Goal: Transaction & Acquisition: Book appointment/travel/reservation

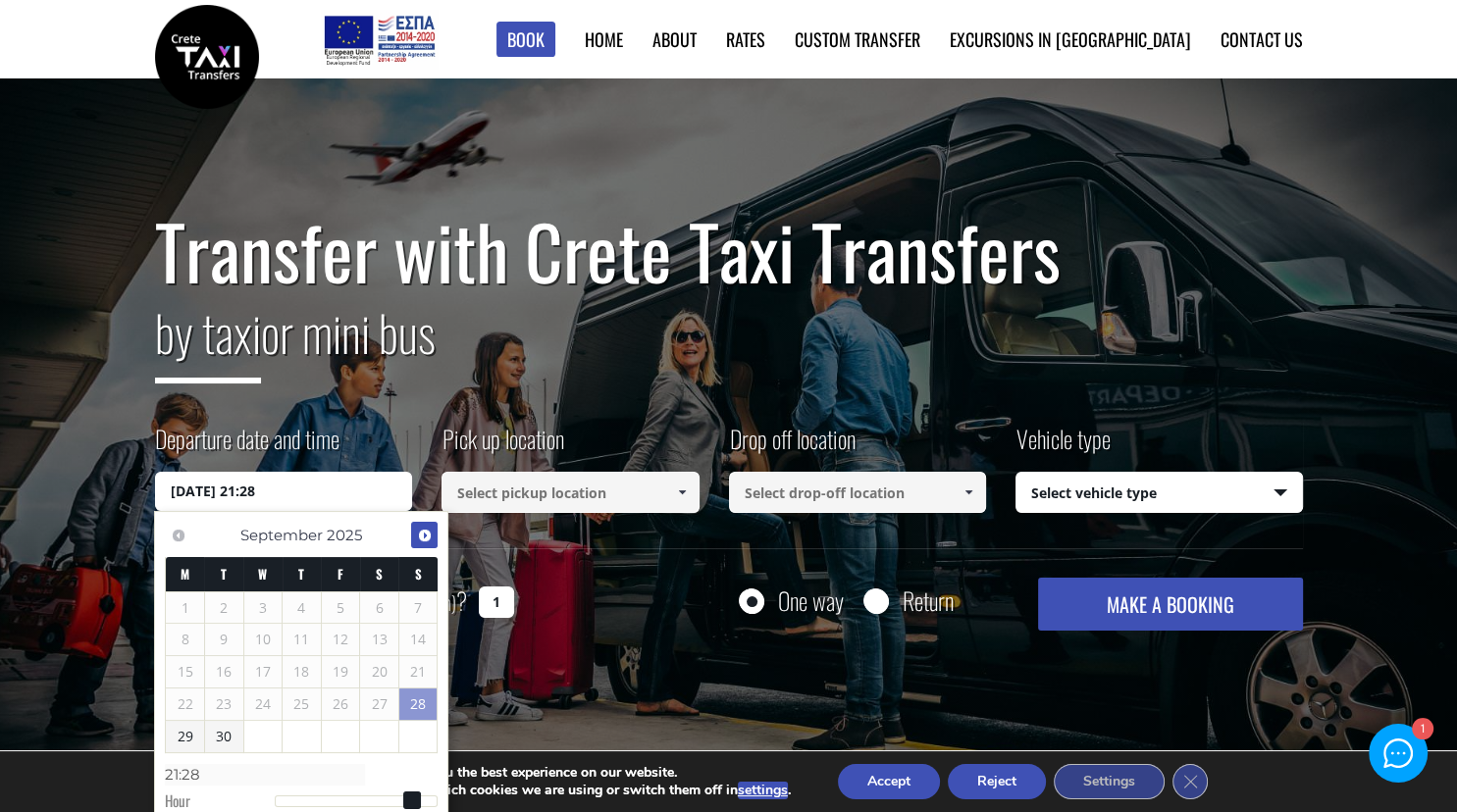
click at [422, 532] on span "Next" at bounding box center [425, 536] width 16 height 16
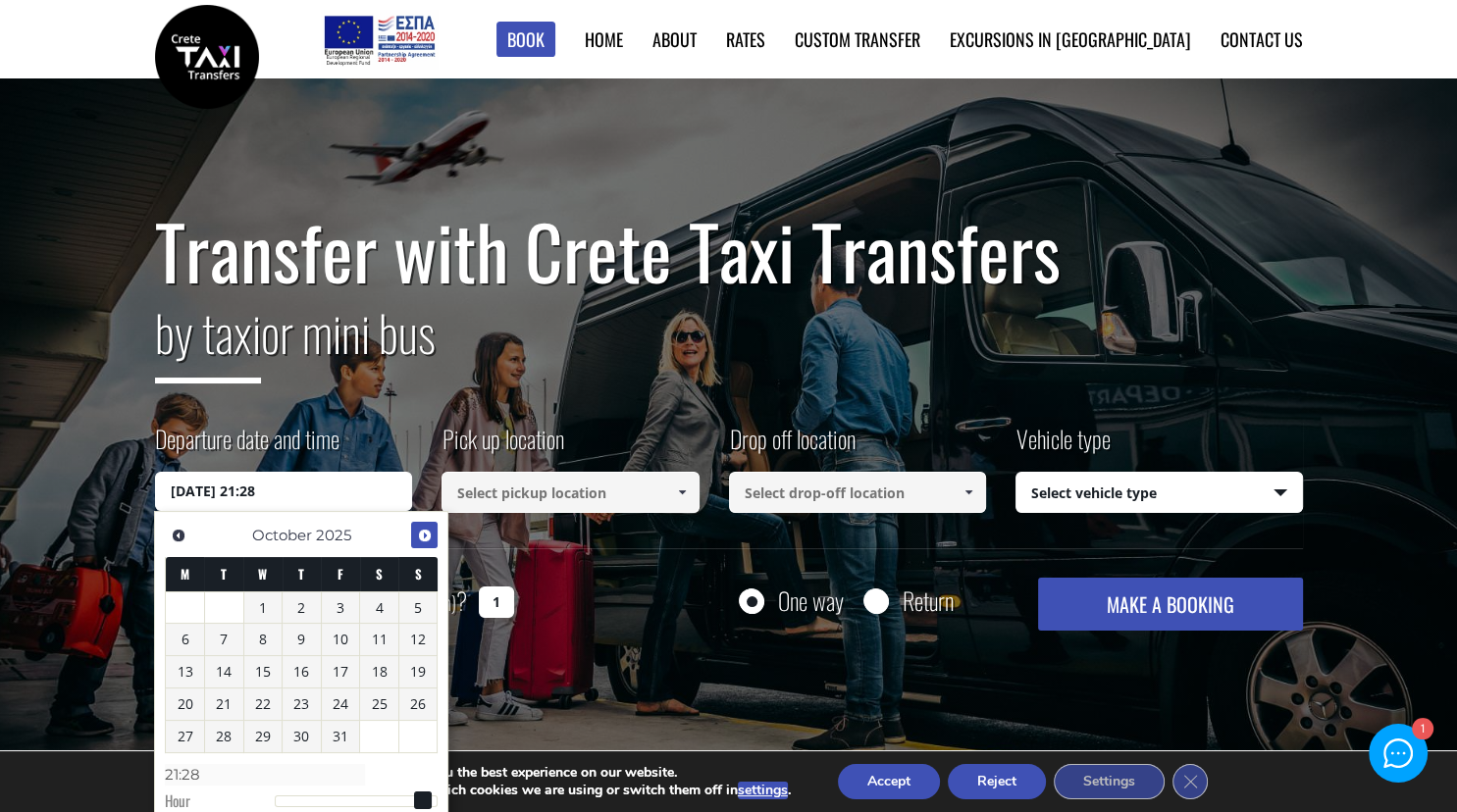
click at [422, 532] on span "Next" at bounding box center [425, 536] width 16 height 16
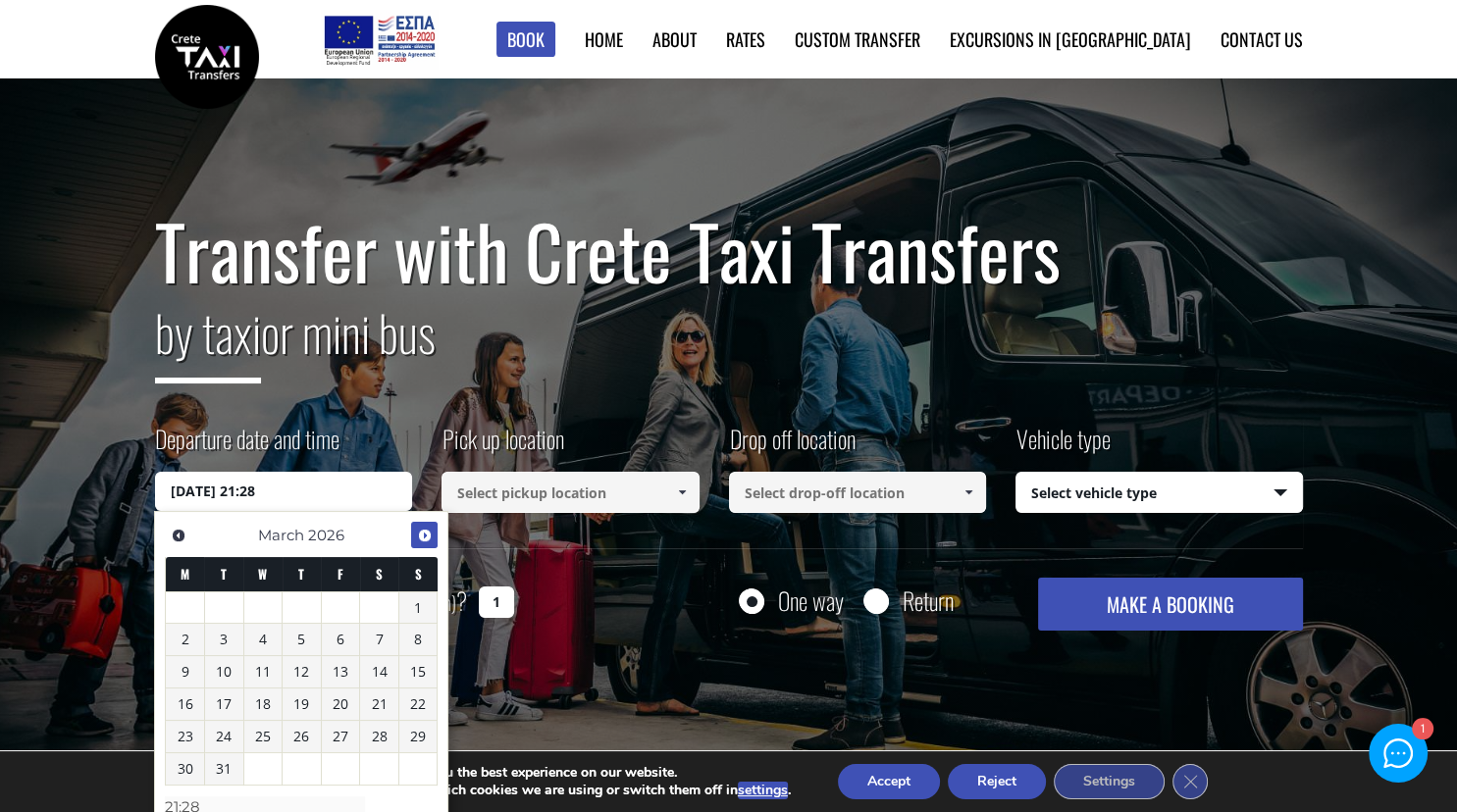
click at [422, 532] on span "Next" at bounding box center [425, 536] width 16 height 16
click at [298, 735] on link "30" at bounding box center [301, 735] width 38 height 31
click at [1186, 715] on div "Transfer with Crete Taxi Transfers by taxi or mini bus Departure date and time …" at bounding box center [728, 432] width 1457 height 706
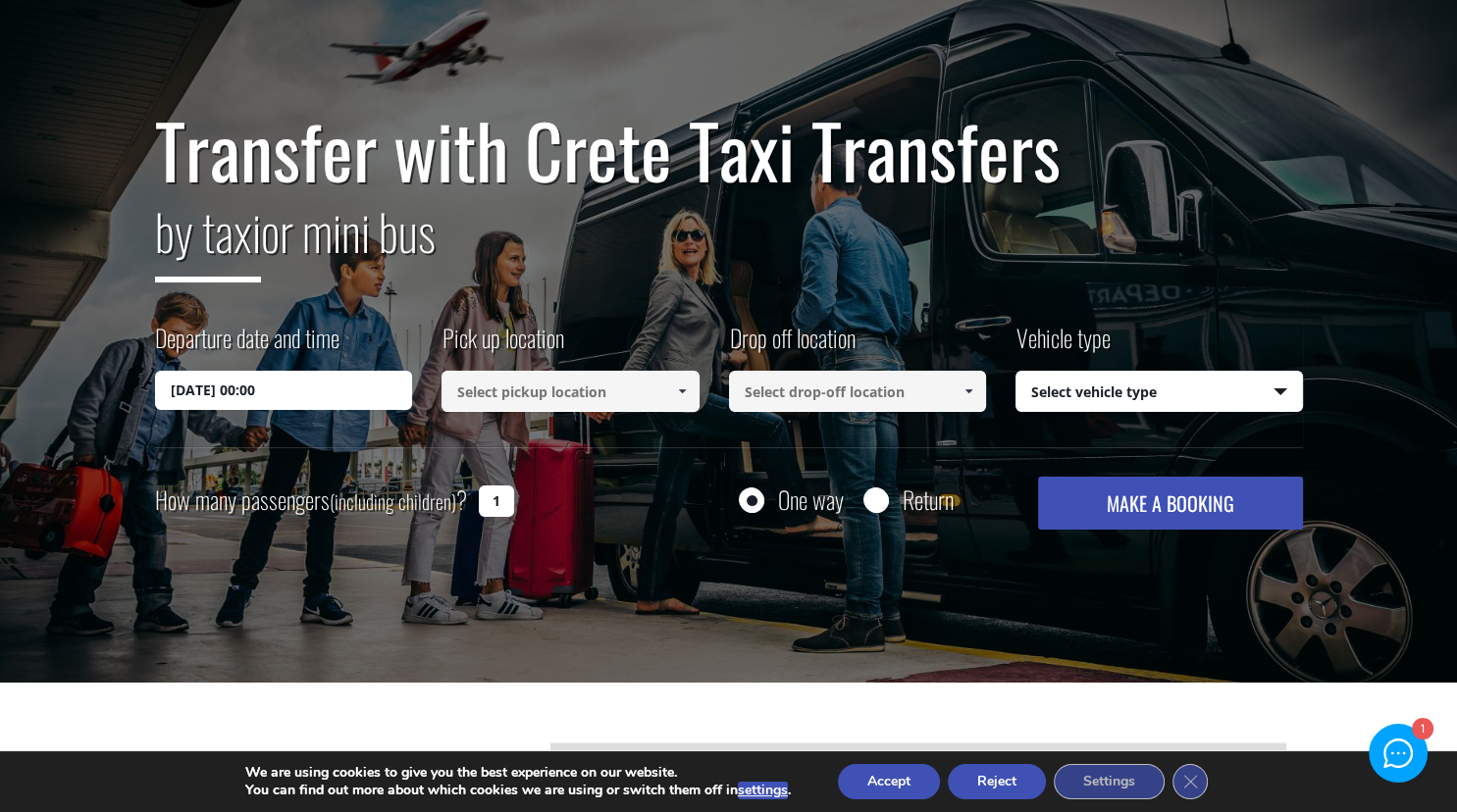
scroll to position [106, 0]
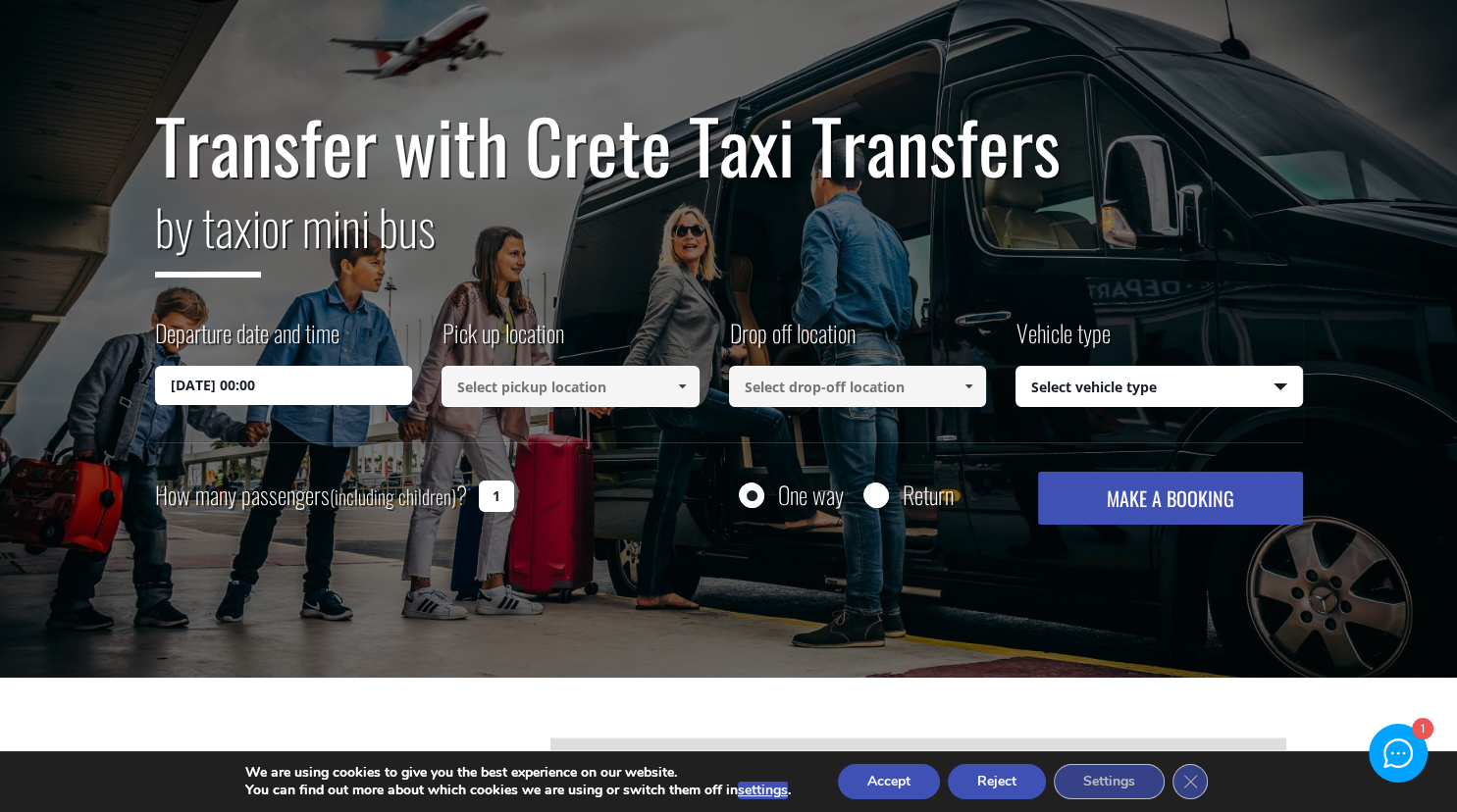
click at [339, 393] on input "30/04/2026 00:00" at bounding box center [283, 385] width 257 height 39
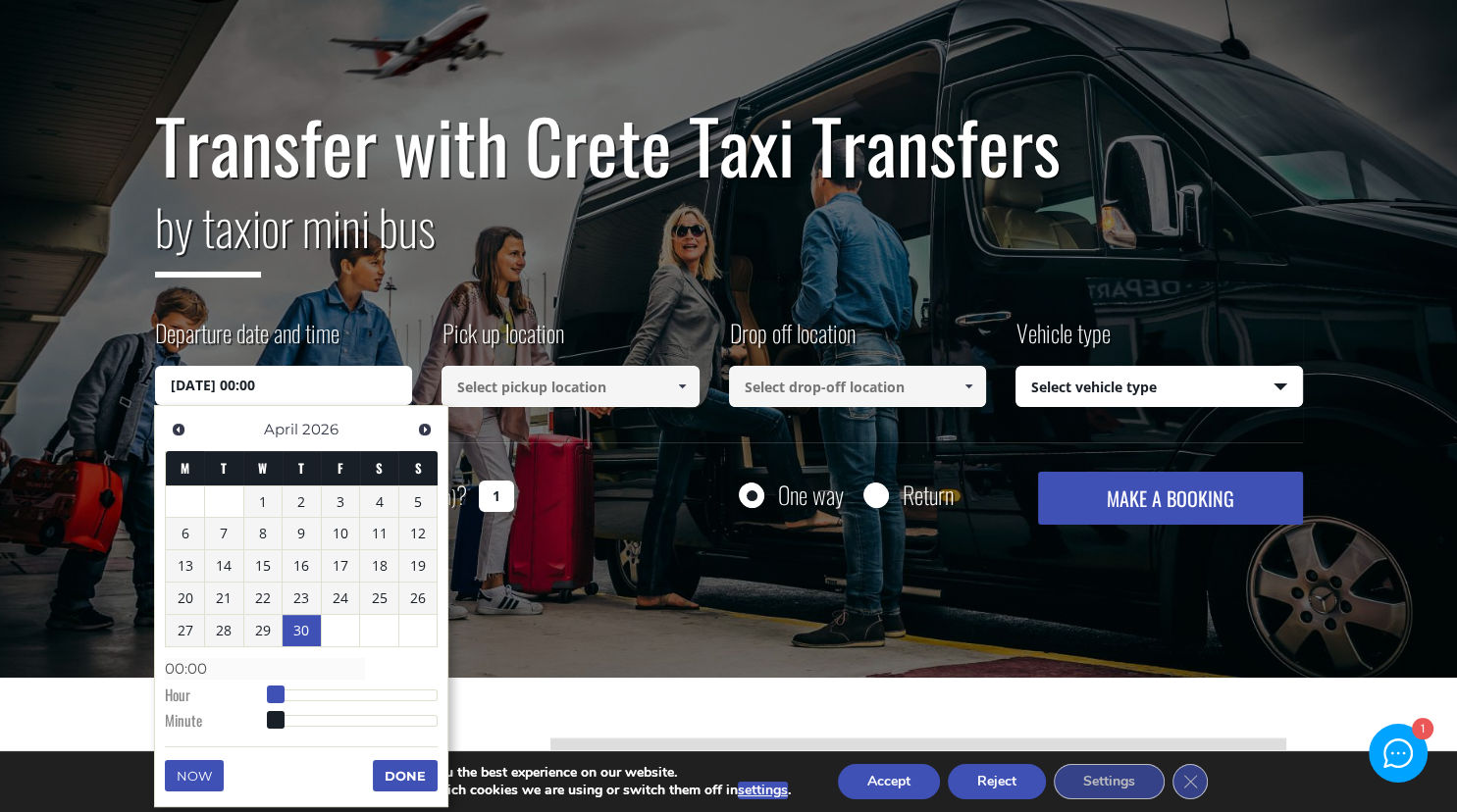
type input "30/04/2026 01:00"
type input "01:00"
type input "30/04/2026 02:00"
type input "02:00"
type input "30/04/2026 03:00"
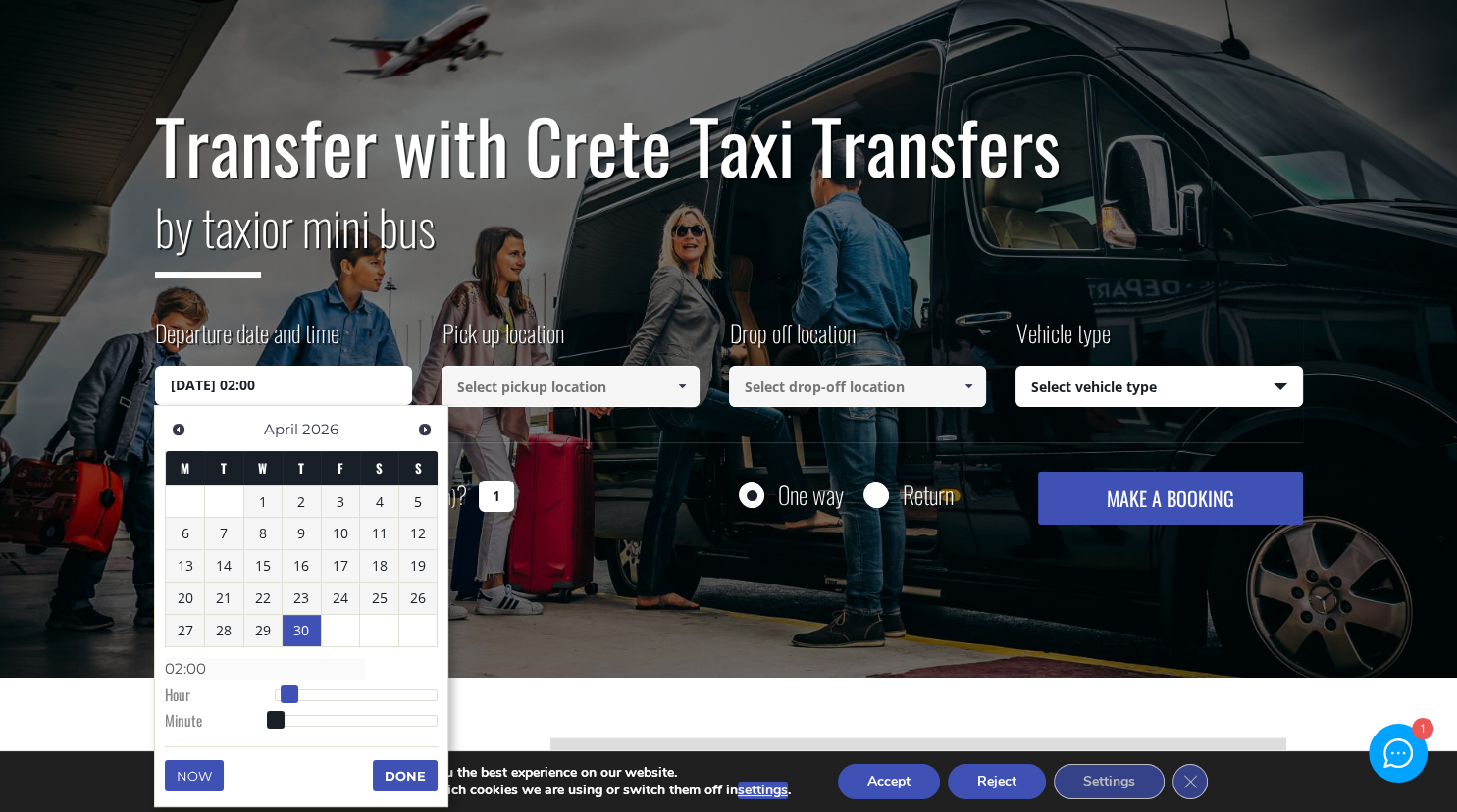
type input "03:00"
type input "30/04/2026 04:00"
type input "04:00"
type input "30/04/2026 05:00"
type input "05:00"
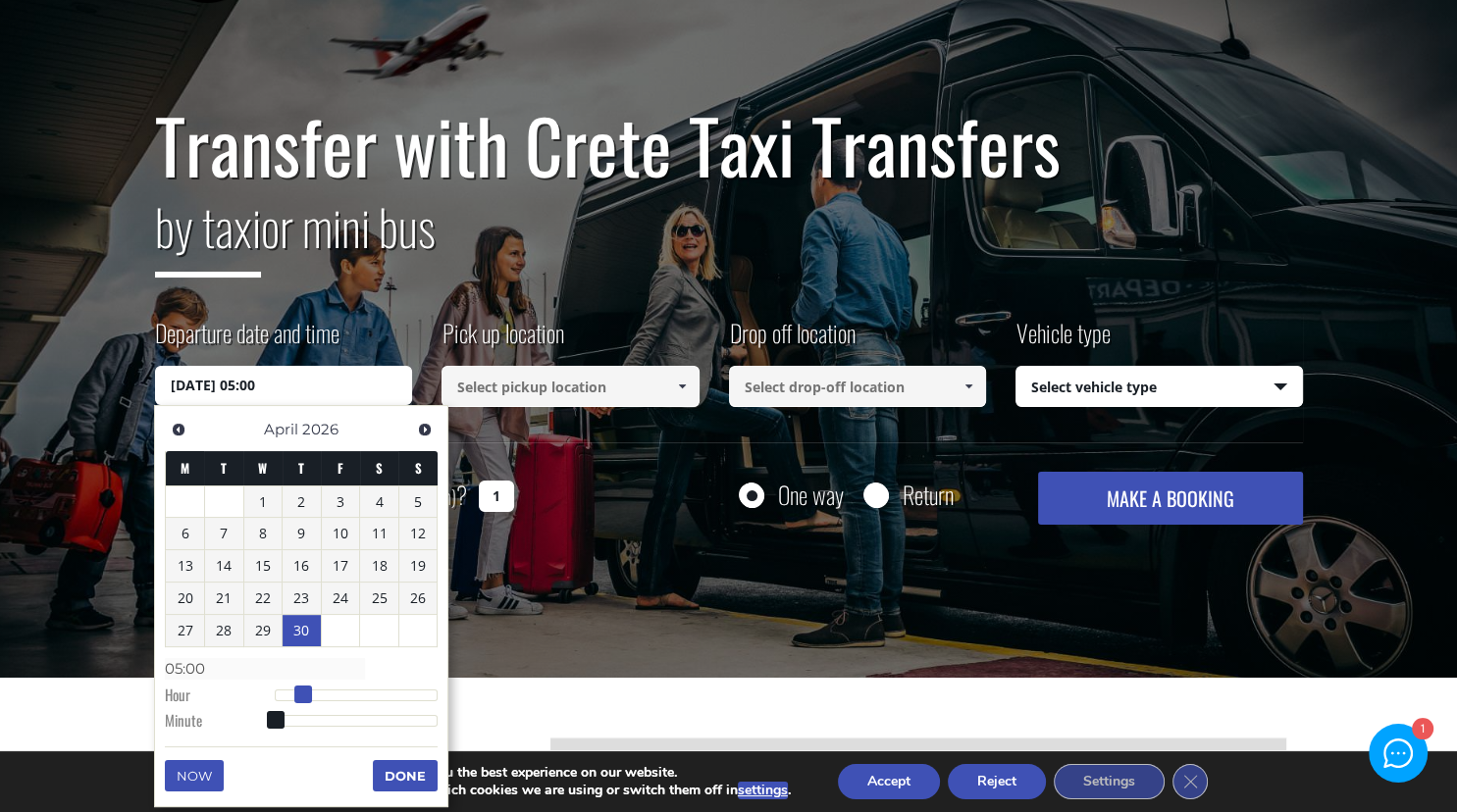
type input "30/04/2026 06:00"
type input "06:00"
type input "30/04/2026 07:00"
type input "07:00"
type input "30/04/2026 08:00"
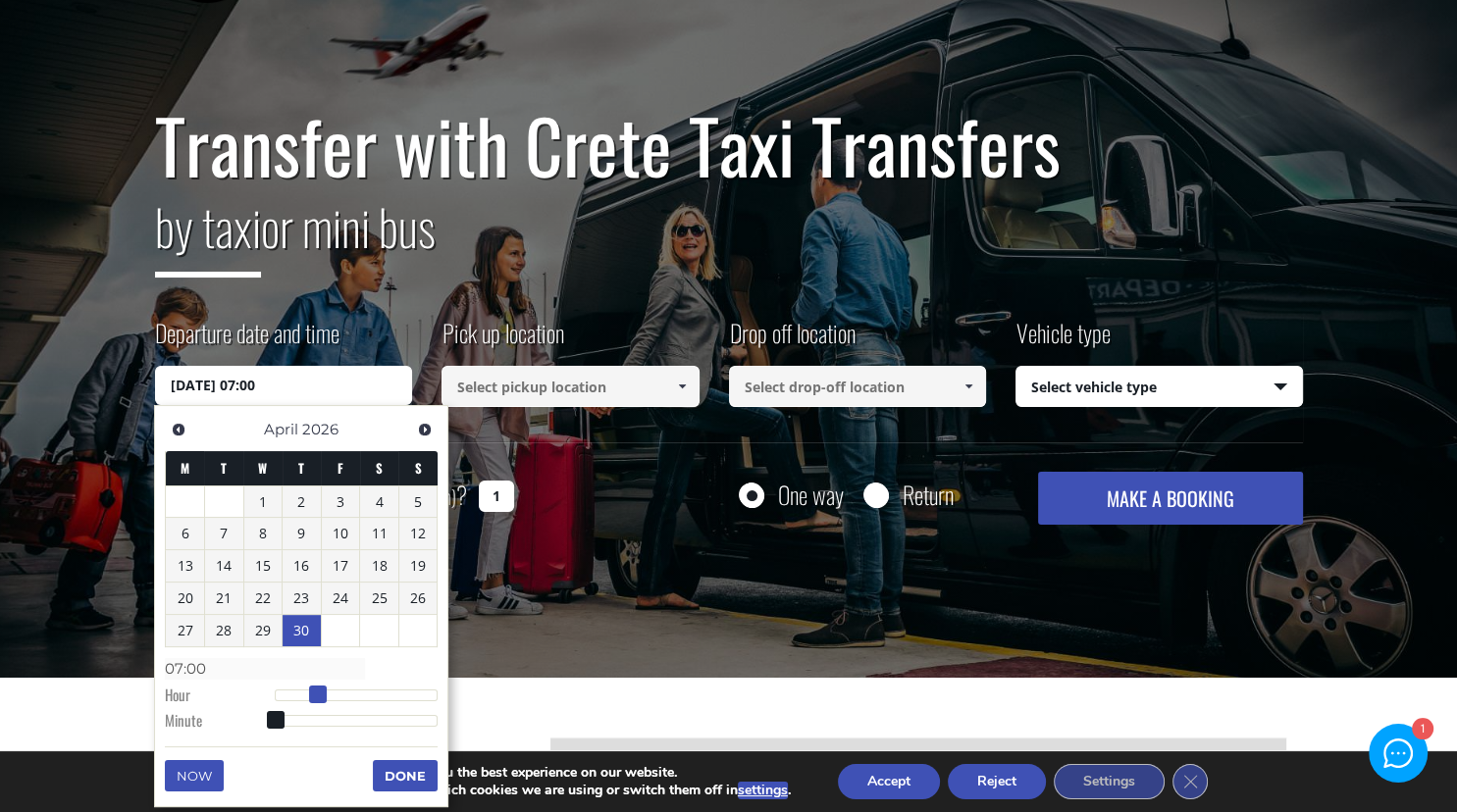
type input "08:00"
type input "30/04/2026 09:00"
type input "09:00"
type input "30/04/2026 10:00"
type input "10:00"
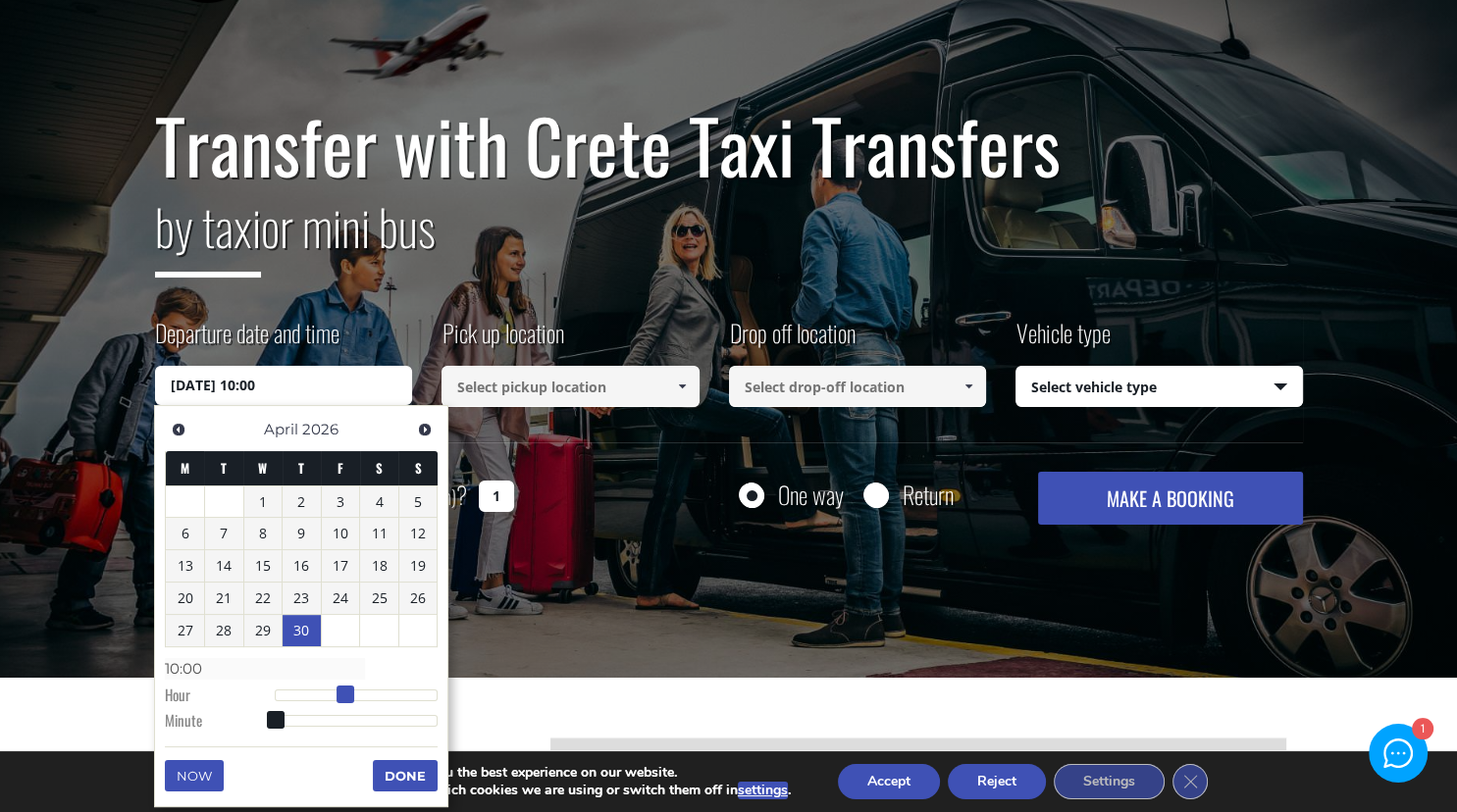
type input "30/04/2026 11:00"
type input "11:00"
type input "30/04/2026 12:00"
type input "12:00"
type input "30/04/2026 13:00"
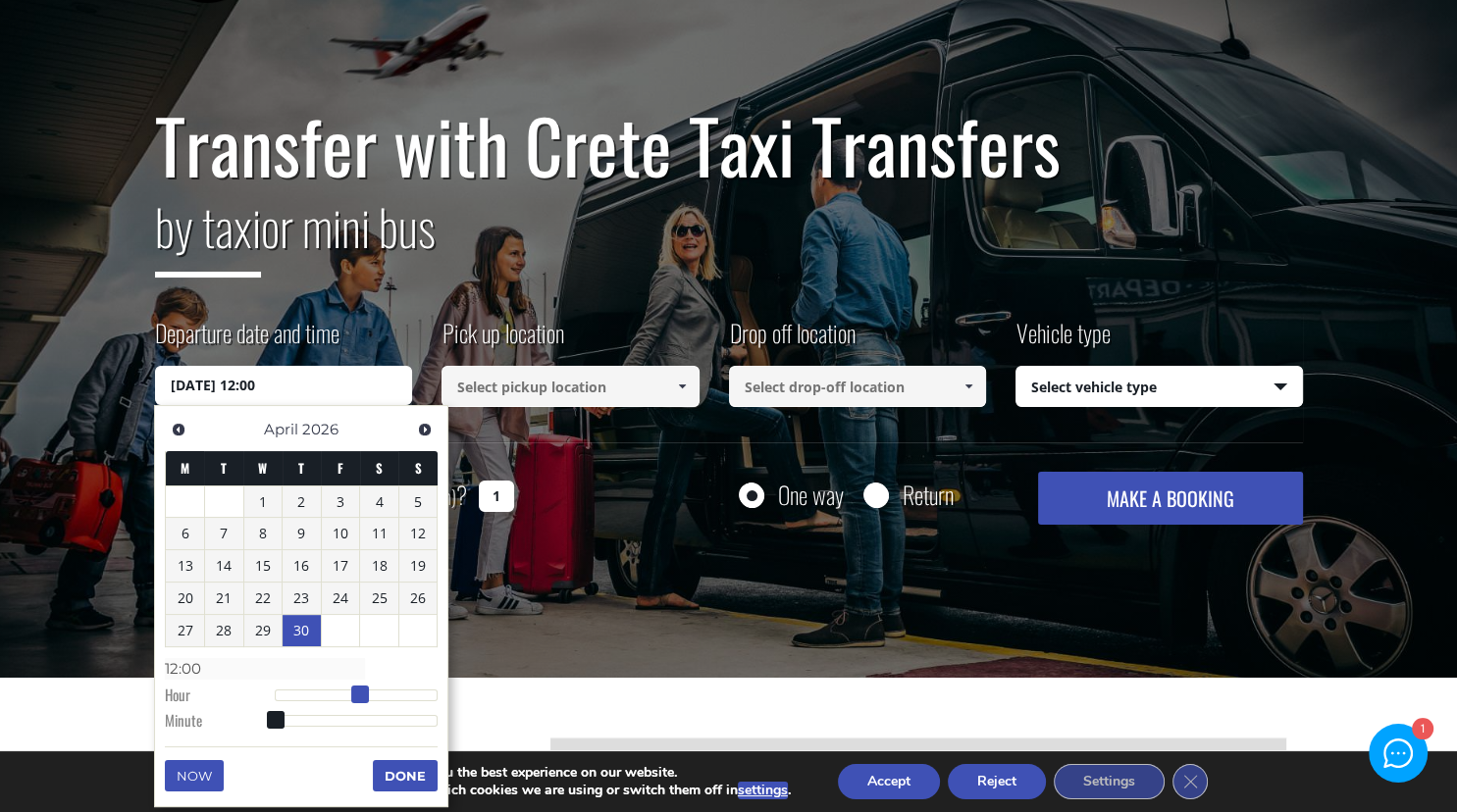
type input "13:00"
type input "30/04/2026 14:00"
type input "14:00"
type input "30/04/2026 15:00"
type input "15:00"
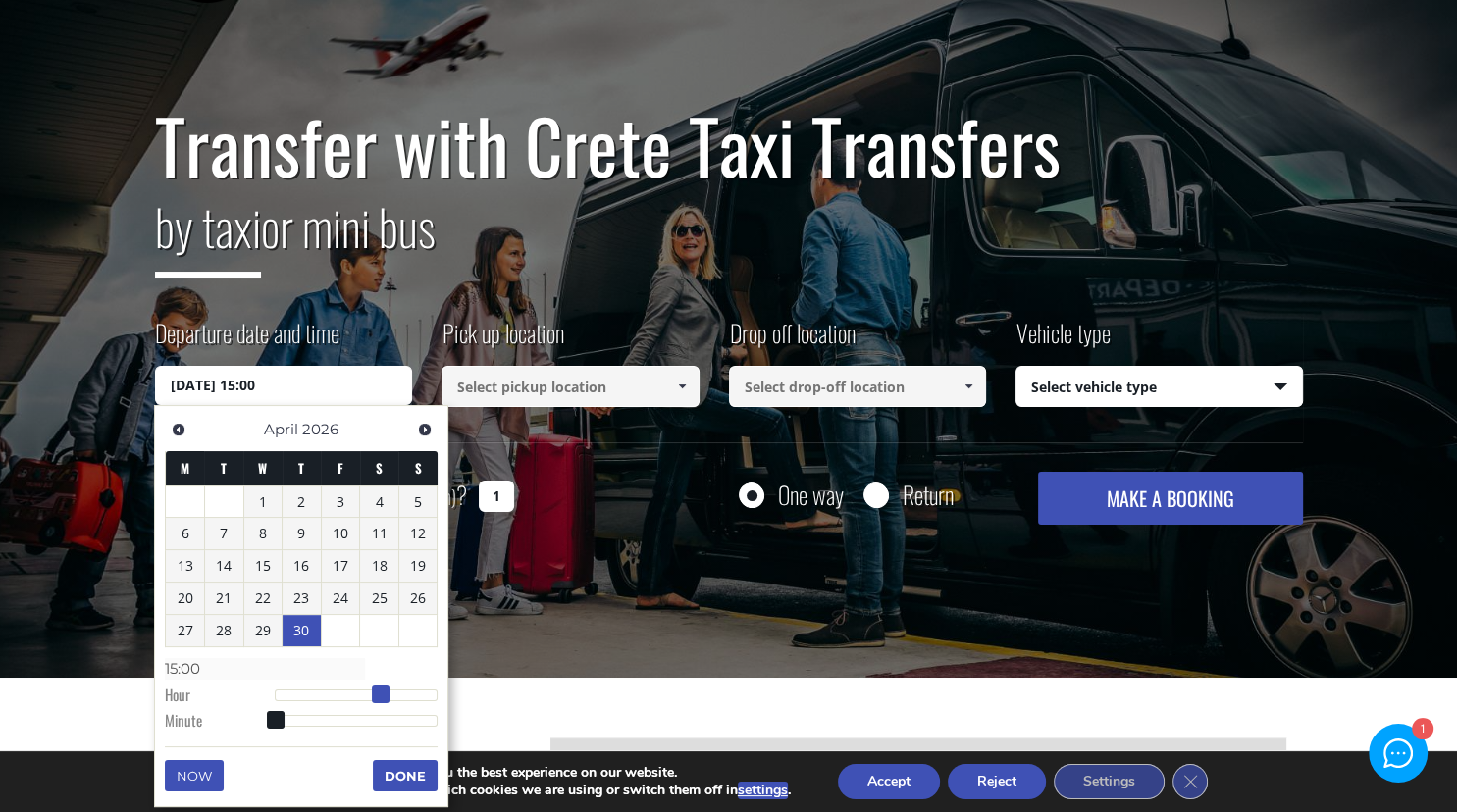
drag, startPoint x: 277, startPoint y: 691, endPoint x: 382, endPoint y: 694, distance: 105.0
click at [382, 694] on span at bounding box center [381, 694] width 18 height 18
click at [401, 771] on button "Done" at bounding box center [404, 775] width 65 height 31
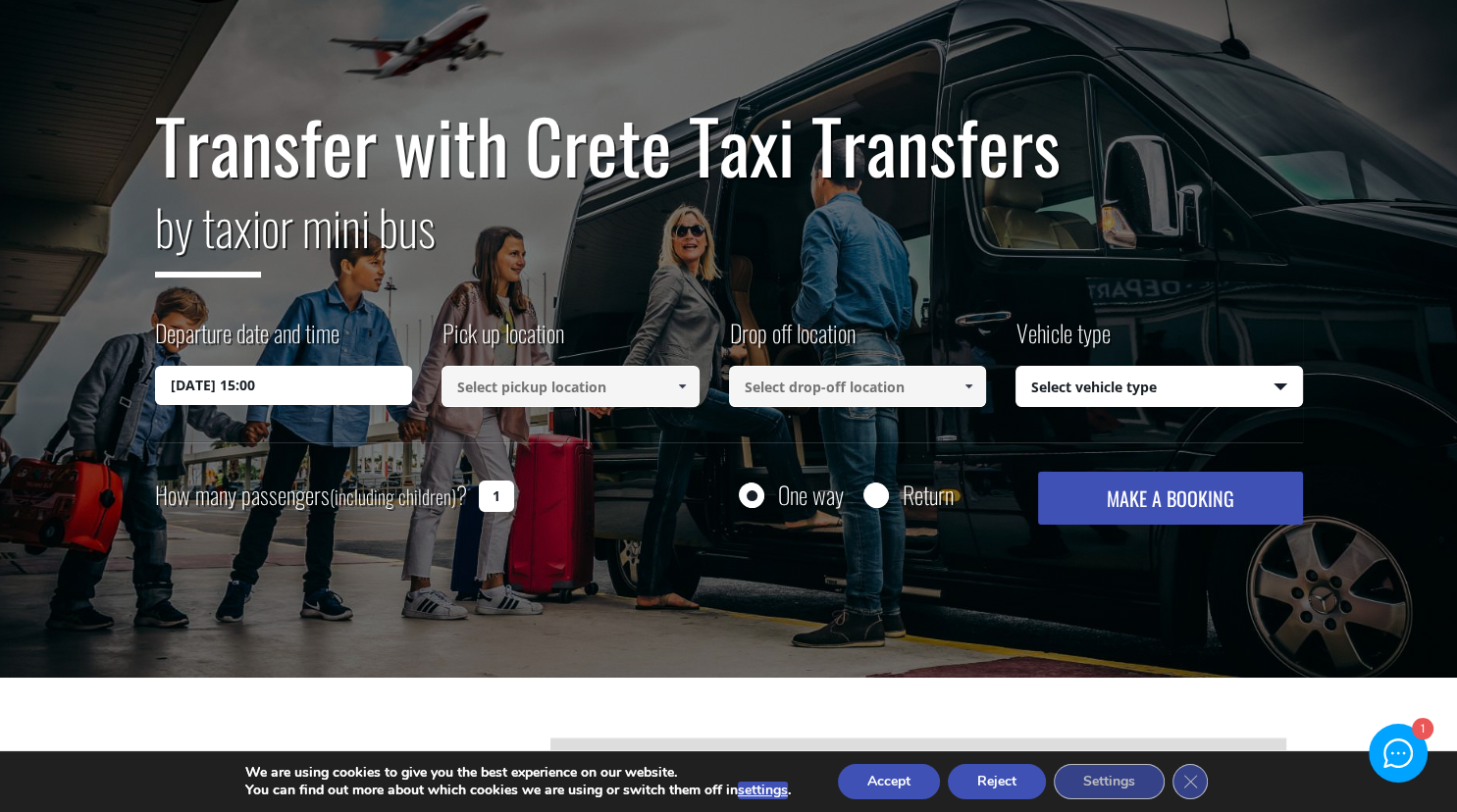
click at [682, 388] on span at bounding box center [682, 386] width 16 height 16
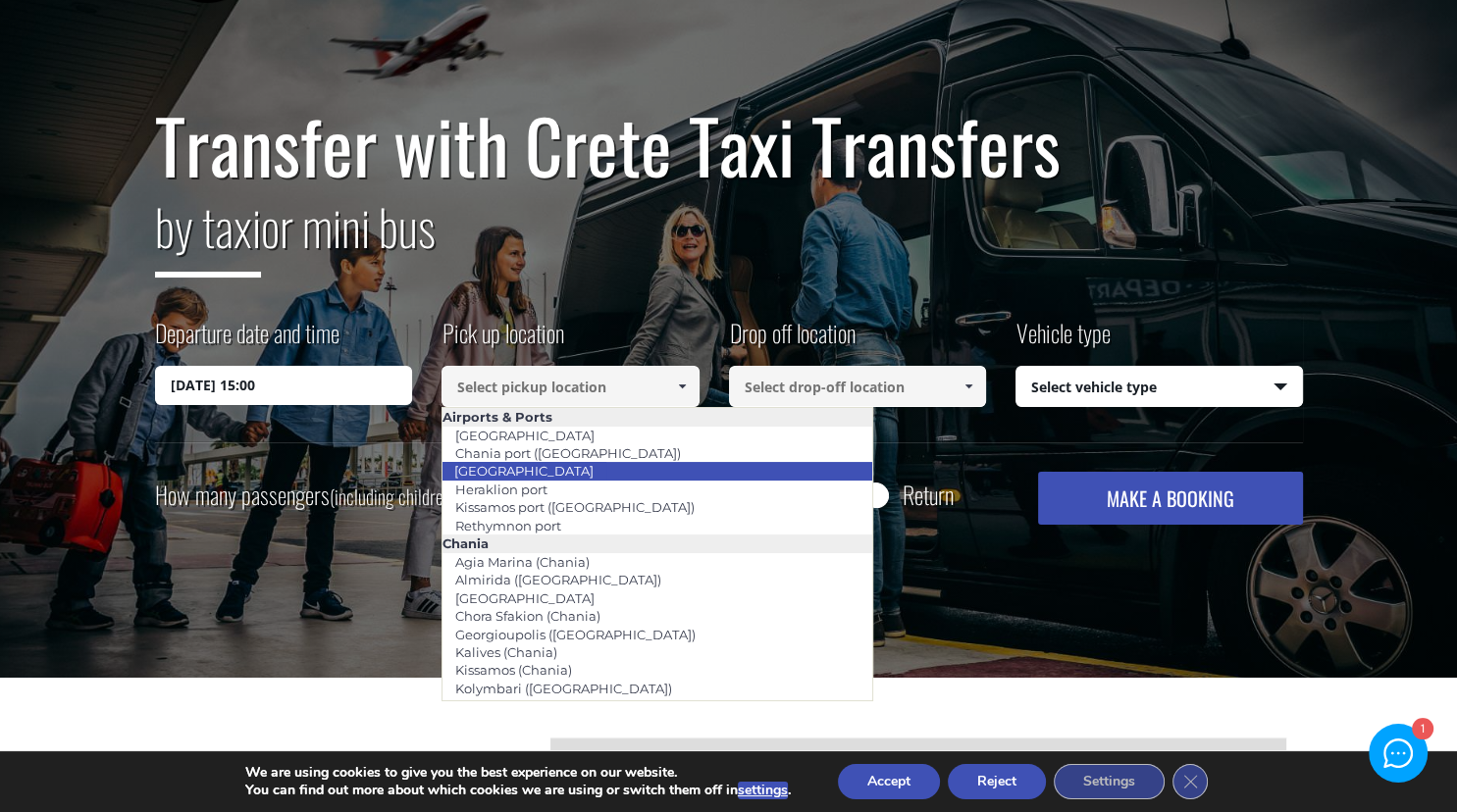
click at [550, 471] on link "[GEOGRAPHIC_DATA]" at bounding box center [523, 471] width 165 height 28
type input "[GEOGRAPHIC_DATA]"
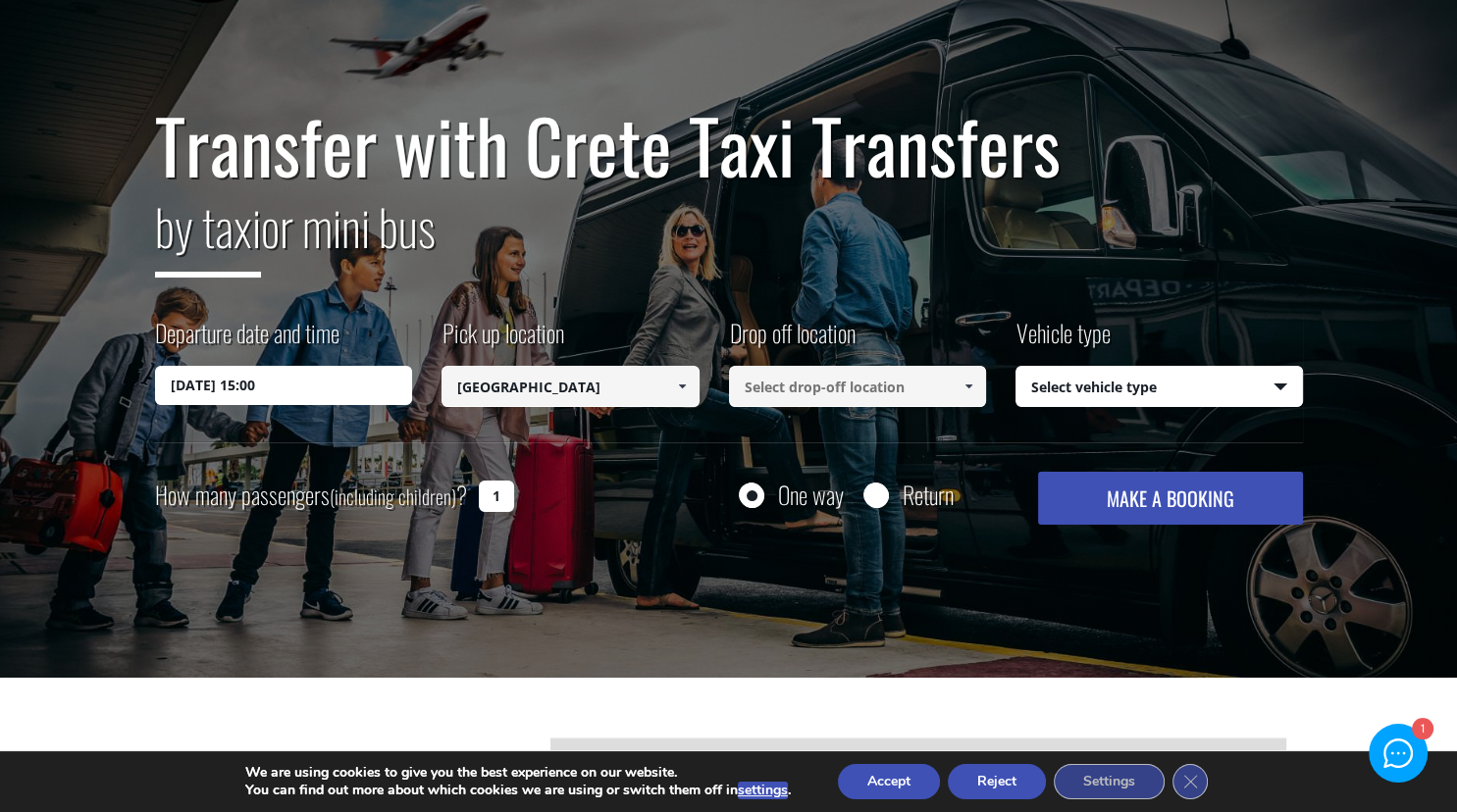
click at [965, 384] on span at bounding box center [968, 386] width 16 height 16
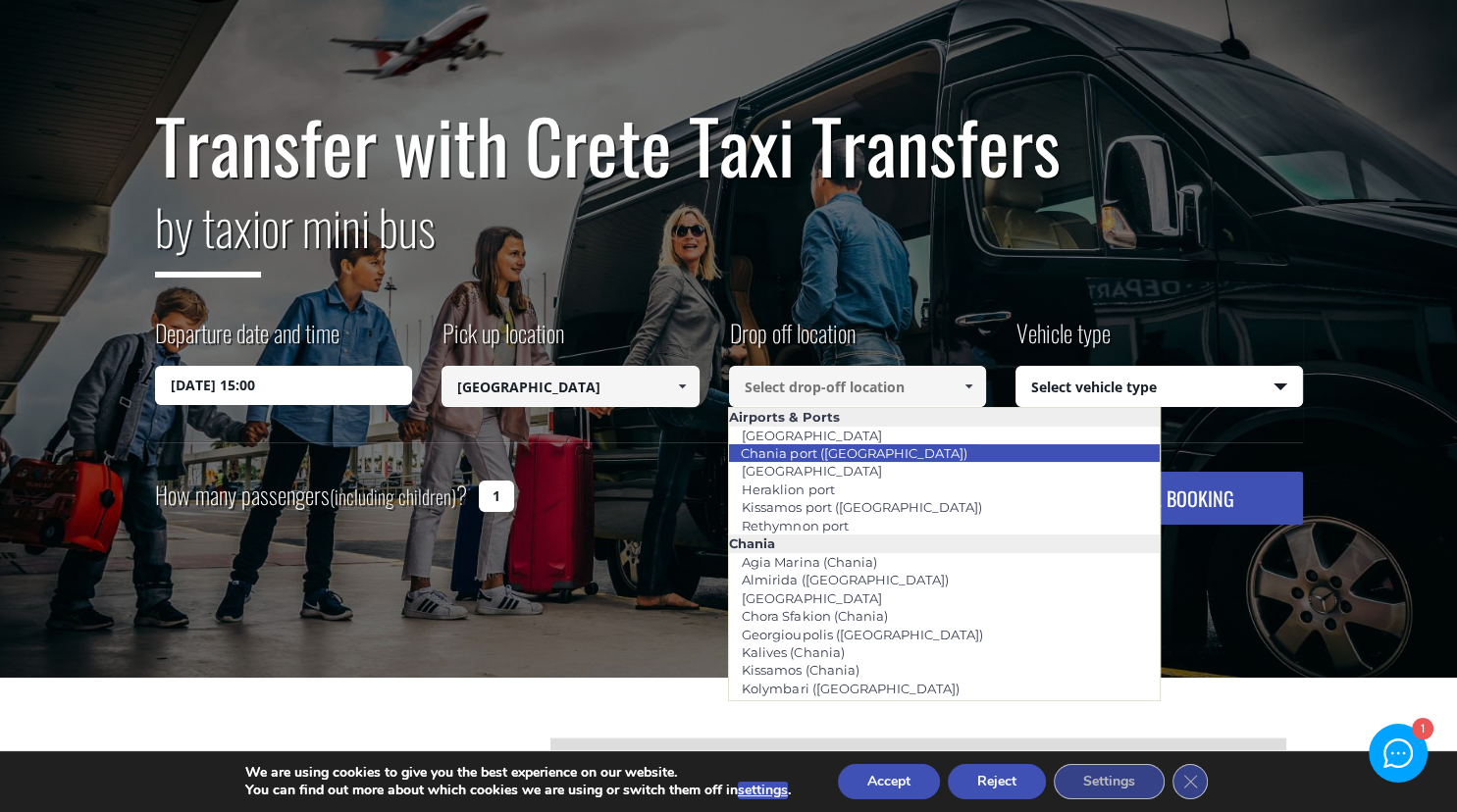
click at [831, 455] on link "Chania port ([GEOGRAPHIC_DATA])" at bounding box center [853, 453] width 251 height 28
type input "Chania port ([GEOGRAPHIC_DATA])"
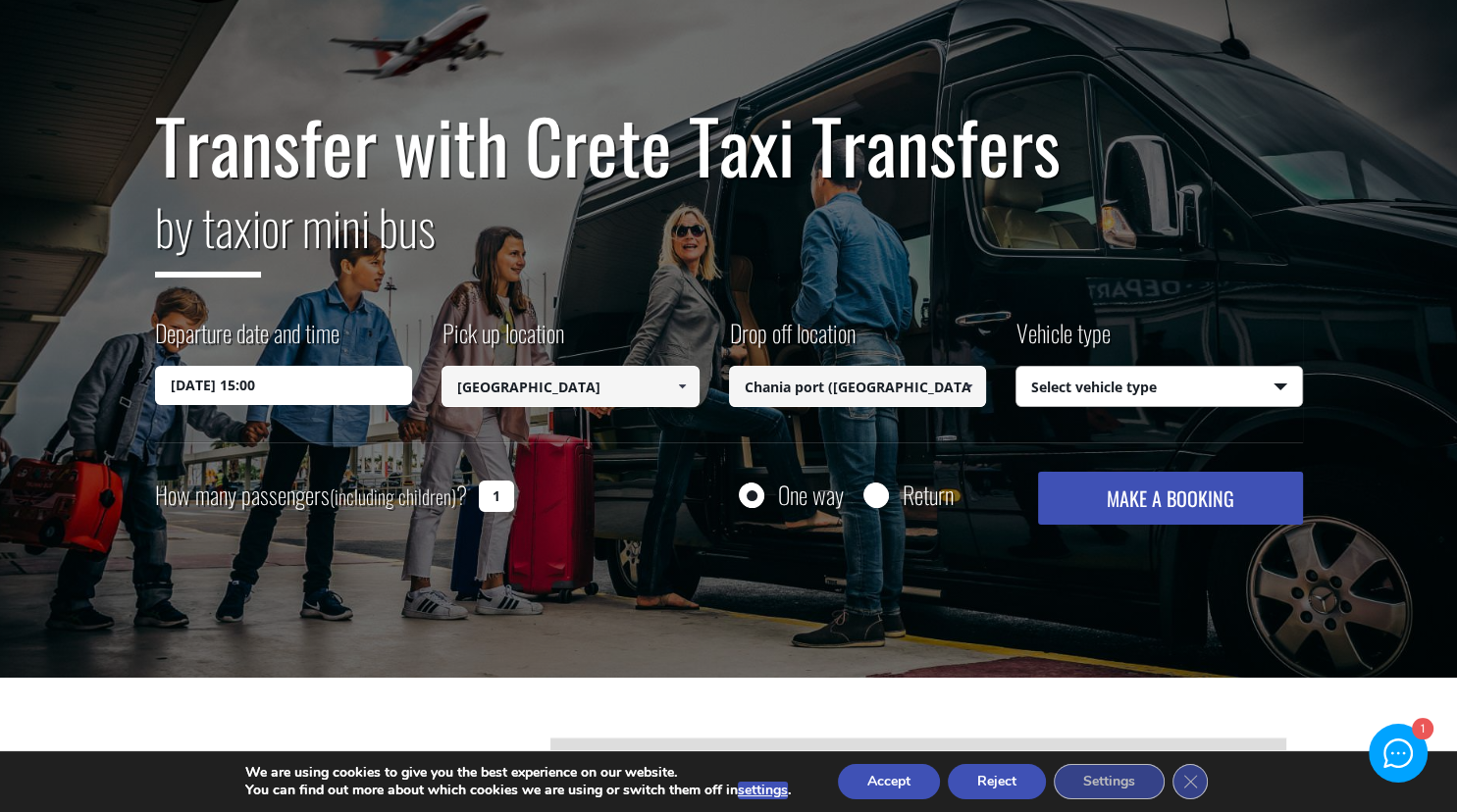
click at [1016, 367] on select "Select vehicle type Taxi (4 passengers) Mercedes E Class Mini Van (7 passengers…" at bounding box center [1159, 387] width 285 height 41
select select "540"
click option "Taxi (4 passengers) Mercedes E Class" at bounding box center [0, 0] width 0 height 0
click at [1178, 494] on button "MAKE A BOOKING" at bounding box center [1170, 498] width 263 height 53
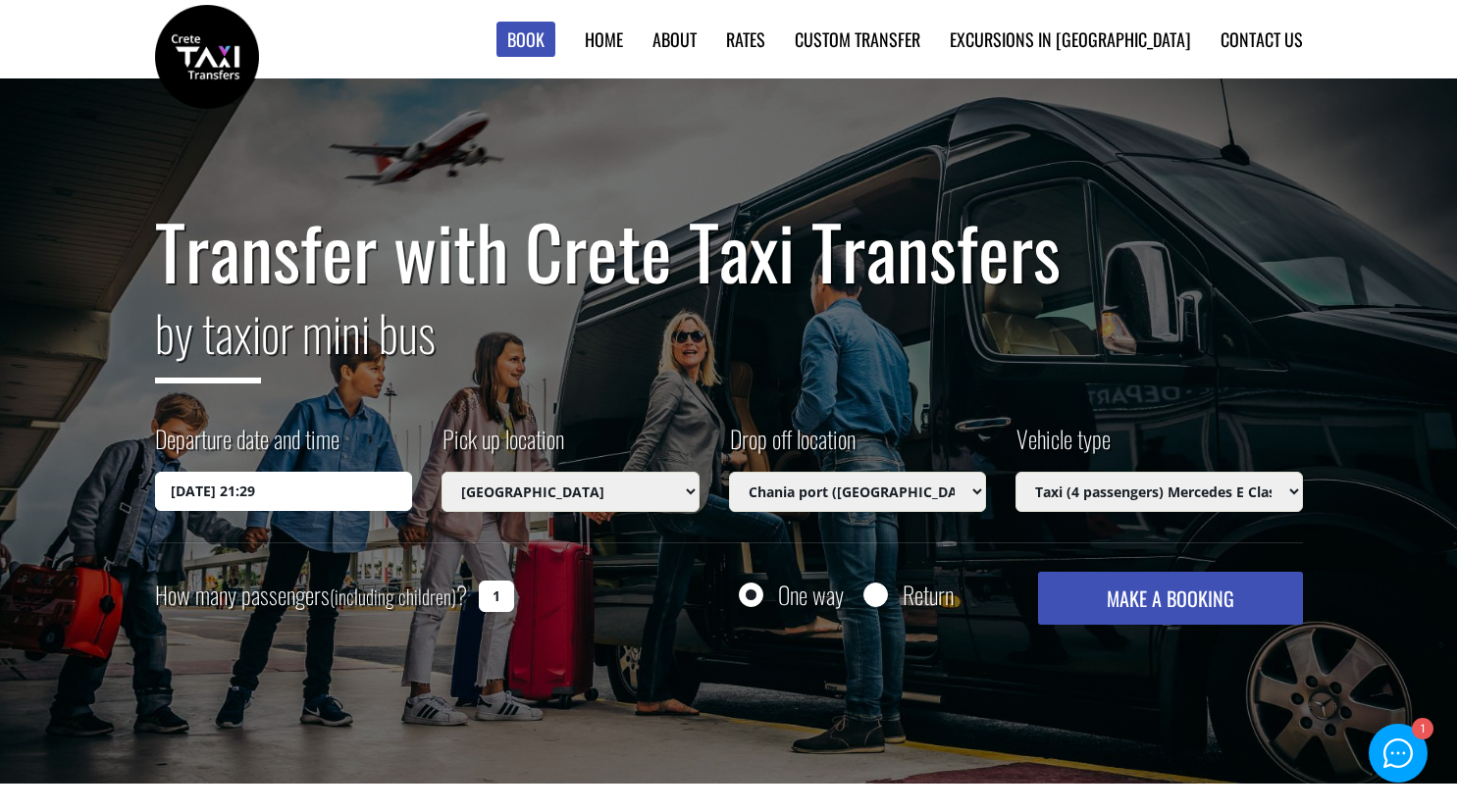
select select "567"
select select "6793"
select select "540"
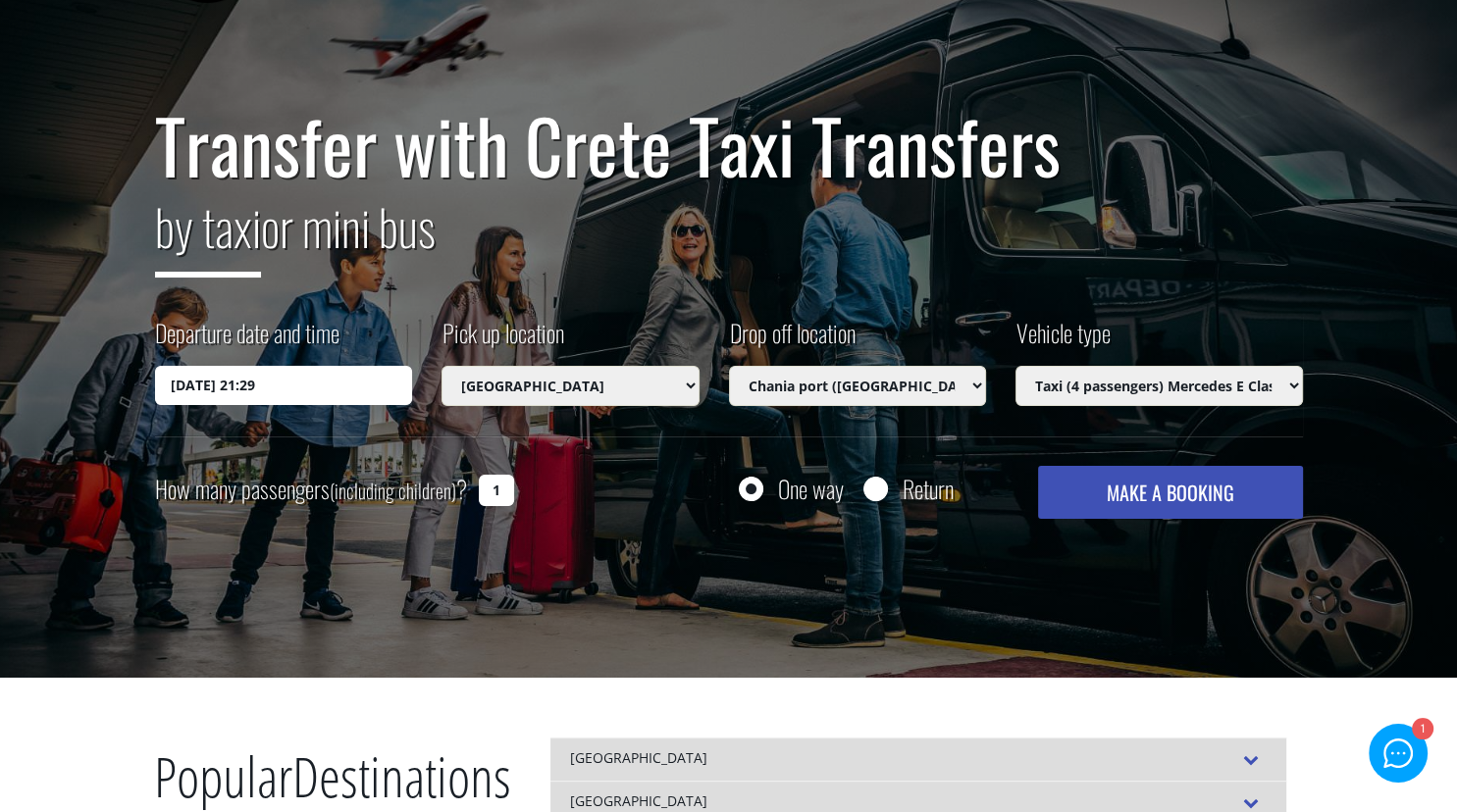
scroll to position [106, 0]
select select "540"
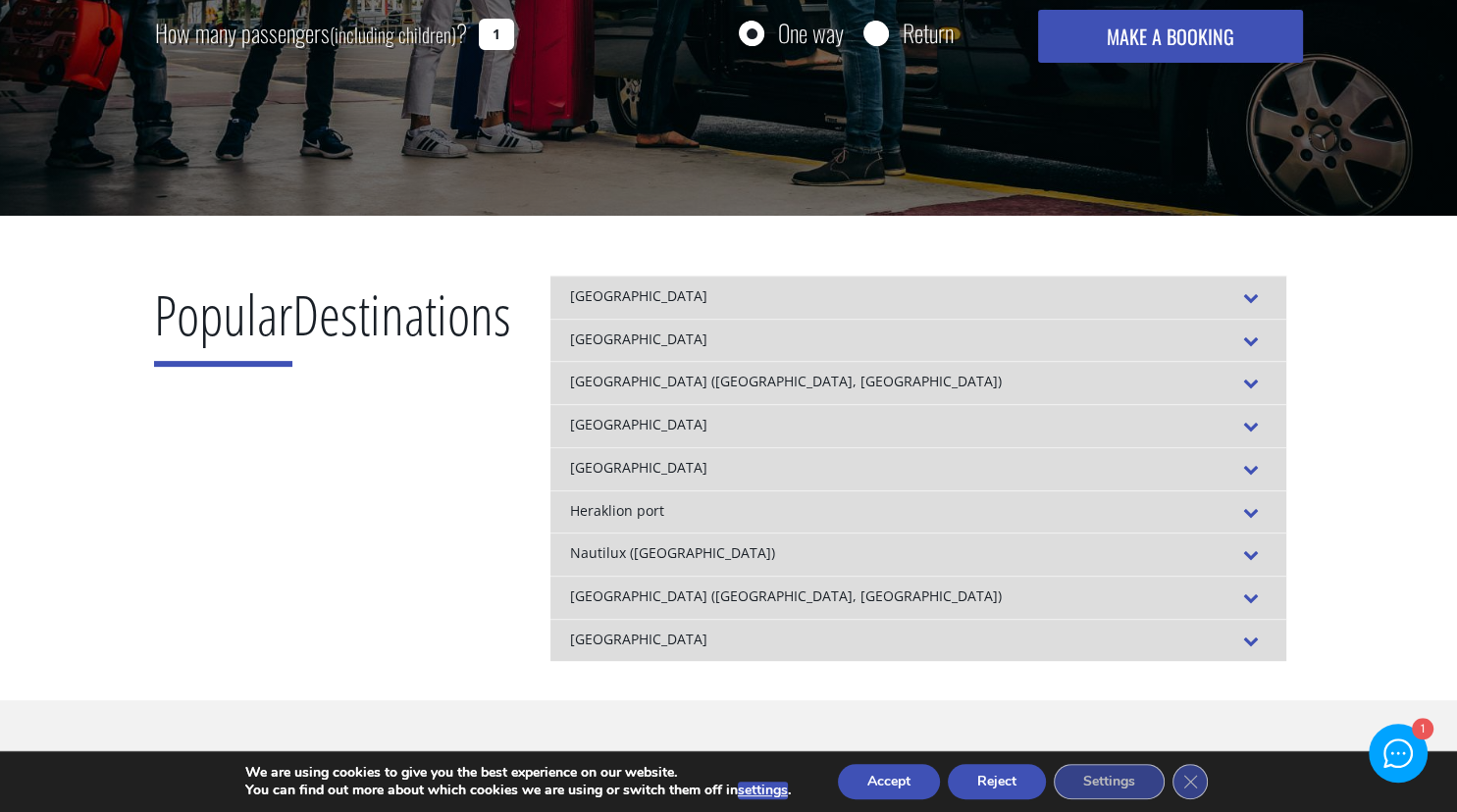
scroll to position [0, 0]
